Goal: Transaction & Acquisition: Obtain resource

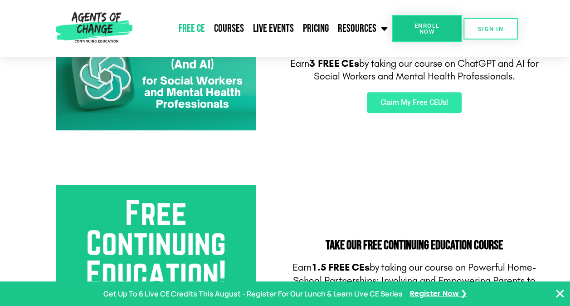
scroll to position [181, 0]
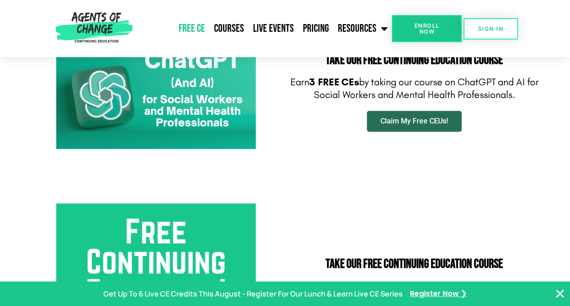
click at [447, 122] on span "Claim My Free CEUs!" at bounding box center [415, 120] width 68 height 7
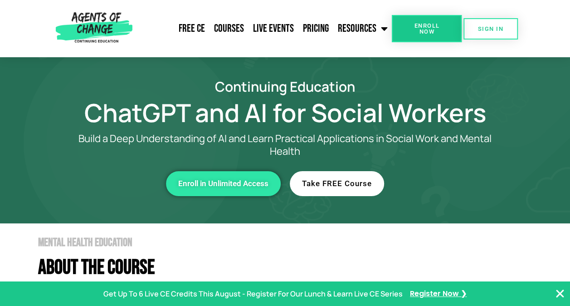
click at [338, 185] on span "Take FREE Course" at bounding box center [337, 184] width 70 height 8
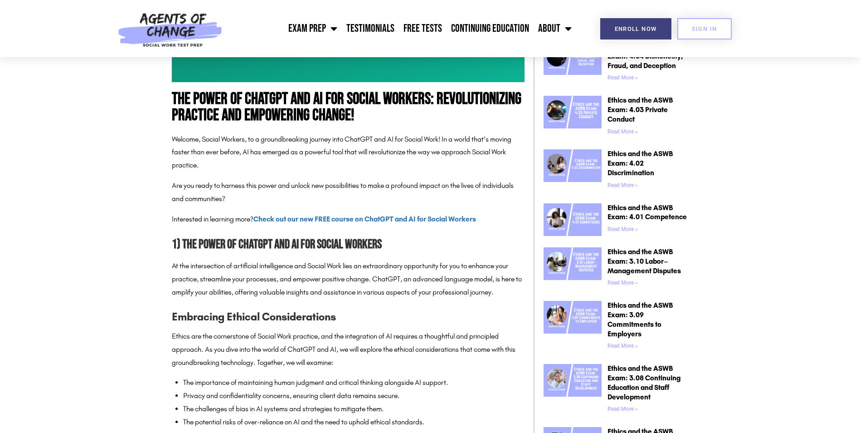
scroll to position [317, 0]
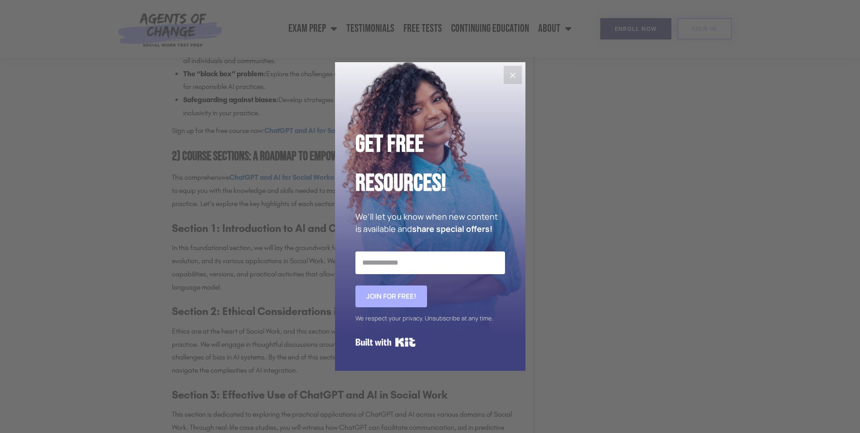
scroll to position [1179, 0]
click at [517, 74] on icon "Close" at bounding box center [513, 75] width 11 height 11
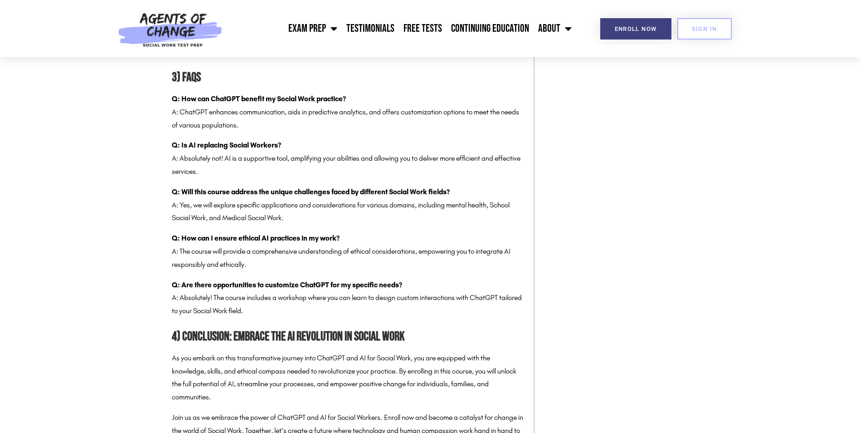
scroll to position [2177, 0]
